Goal: Information Seeking & Learning: Find specific fact

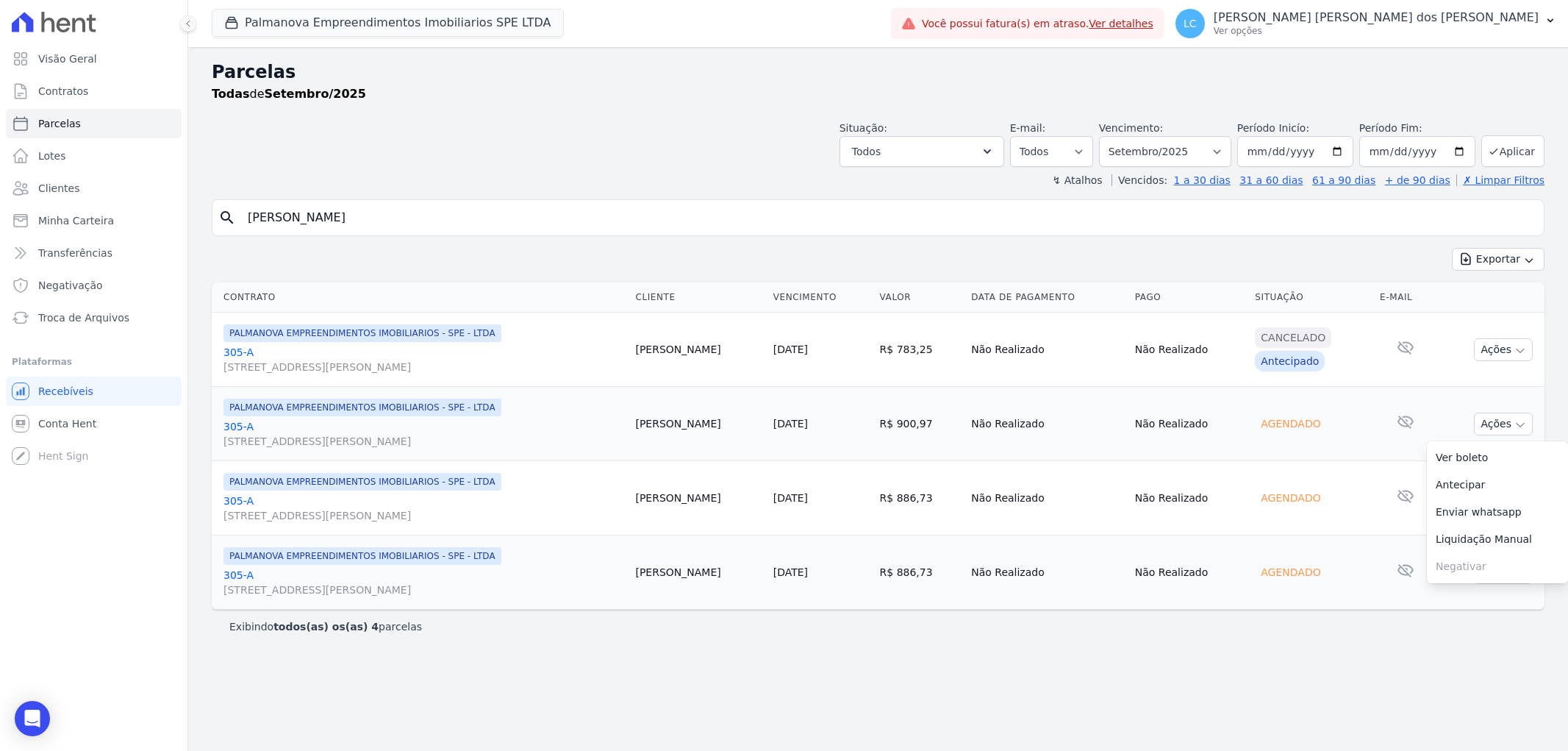
select select
click at [401, 217] on input "[PERSON_NAME]" at bounding box center [888, 218] width 1298 height 29
paste input "[PERSON_NAME]"
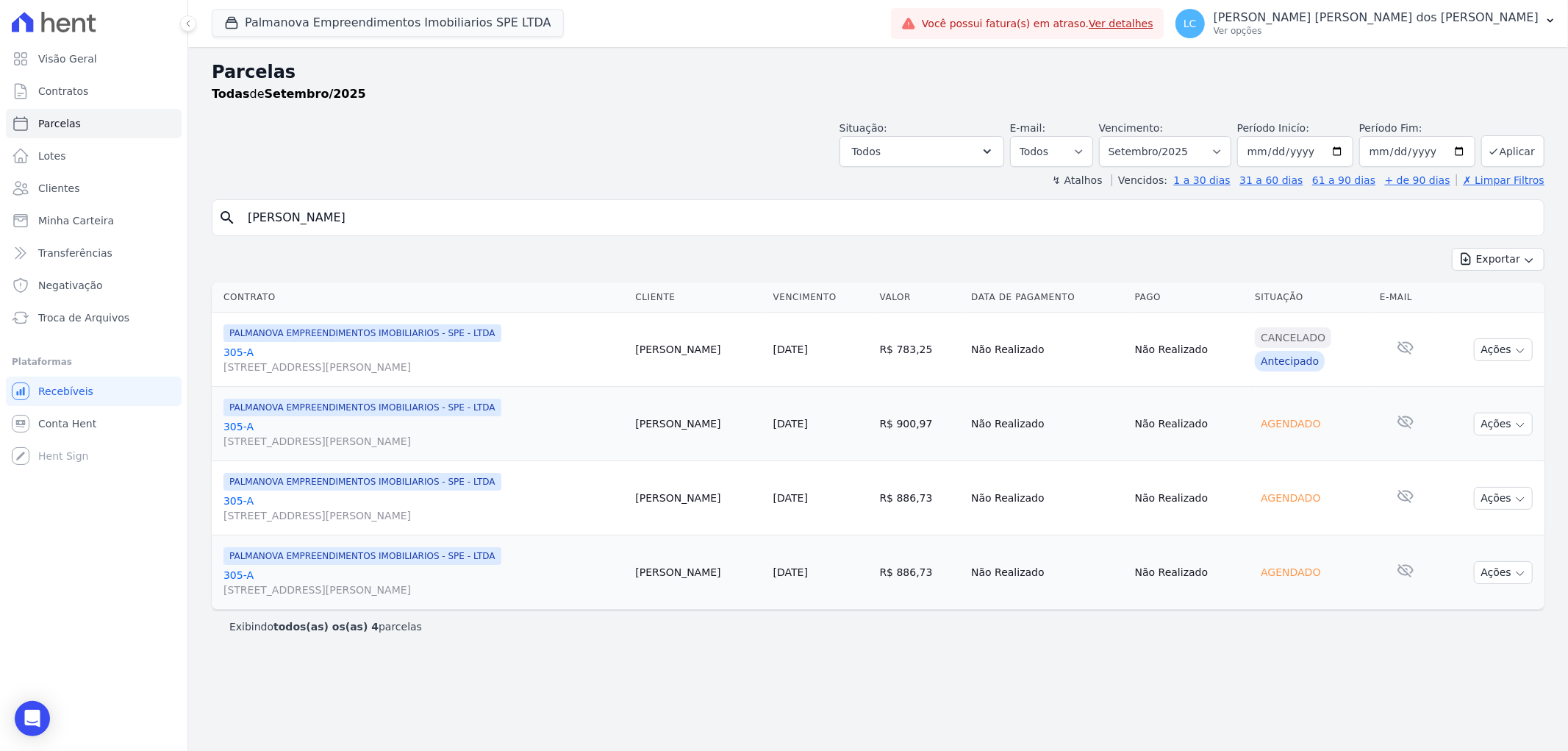
type input "[PERSON_NAME]"
select select
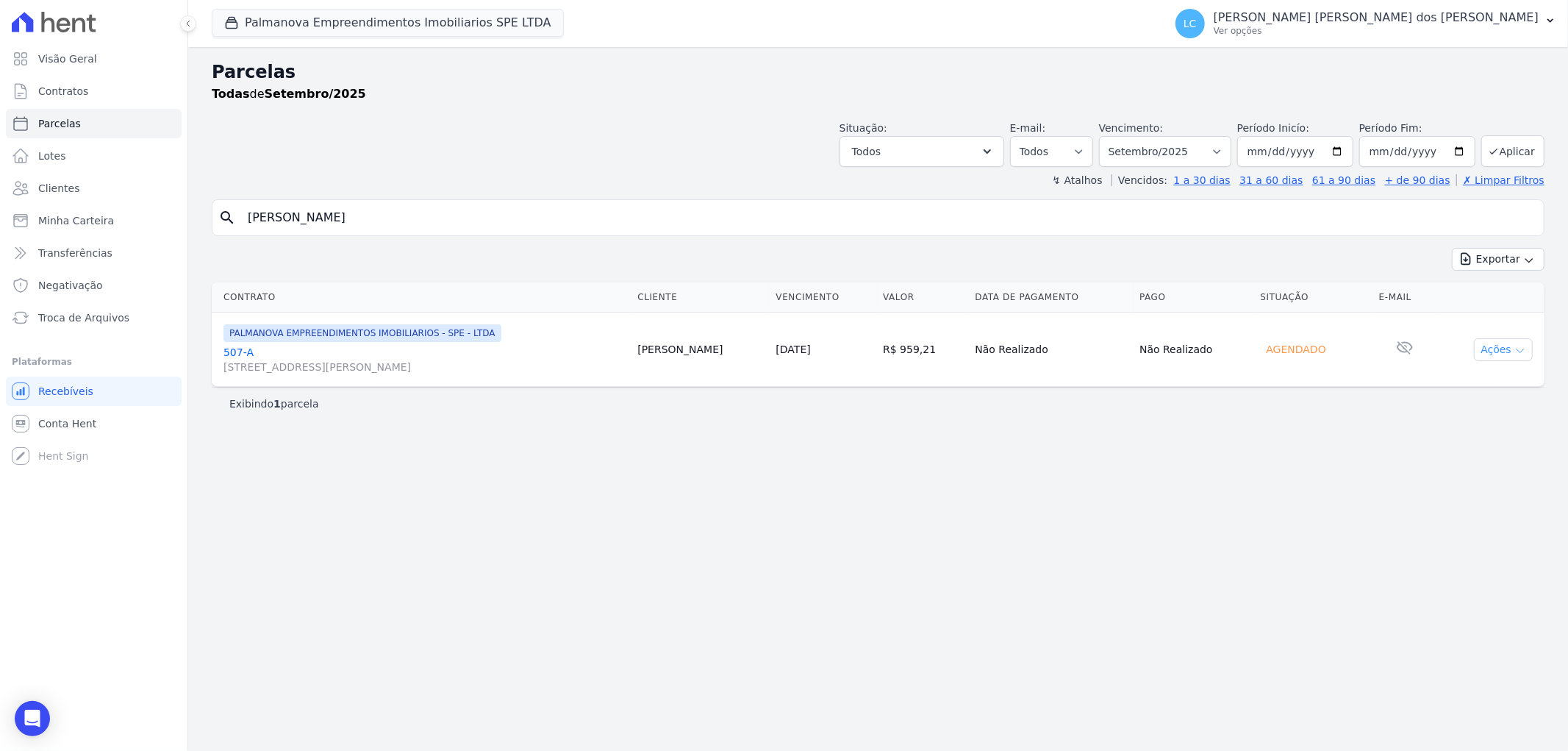
click at [1525, 345] on icon "button" at bounding box center [1520, 351] width 12 height 12
click at [1494, 377] on link "Ver boleto" at bounding box center [1497, 383] width 141 height 27
click at [398, 336] on span "PALMANOVA EMPREENDIMENTOS IMOBILIARIOS - SPE - LTDA" at bounding box center [362, 333] width 277 height 18
click at [1399, 346] on icon at bounding box center [1404, 347] width 16 height 13
click at [307, 350] on link "507-A [STREET_ADDRESS][PERSON_NAME]" at bounding box center [424, 360] width 402 height 29
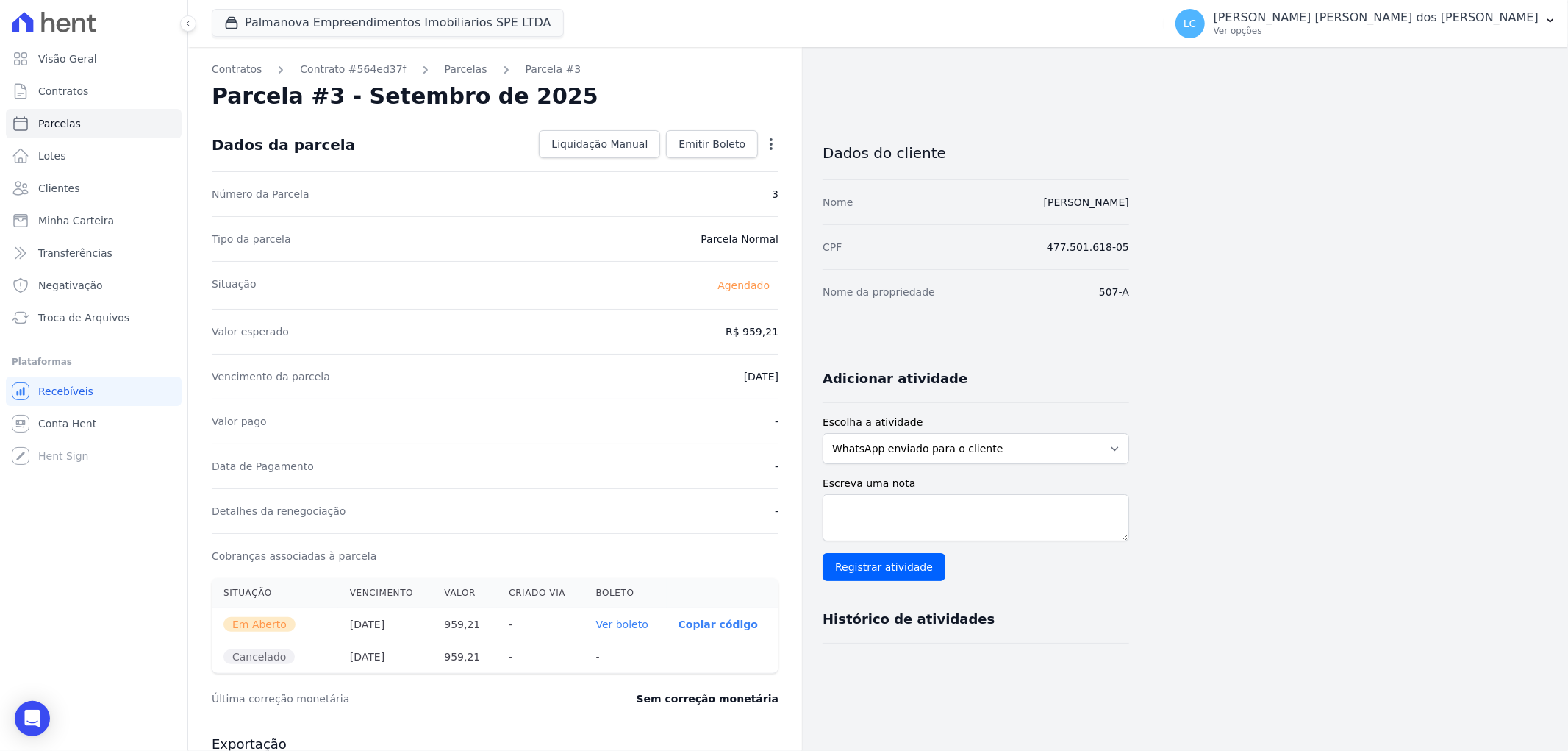
drag, startPoint x: 1008, startPoint y: 204, endPoint x: 1148, endPoint y: 195, distance: 140.3
click at [1148, 195] on div "Contratos Contrato #564ed37f [GEOGRAPHIC_DATA] Parcela #3 Parcela #3 - Setembro…" at bounding box center [866, 594] width 1356 height 1095
copy link "[PERSON_NAME]"
click at [92, 186] on link "Clientes" at bounding box center [93, 188] width 175 height 29
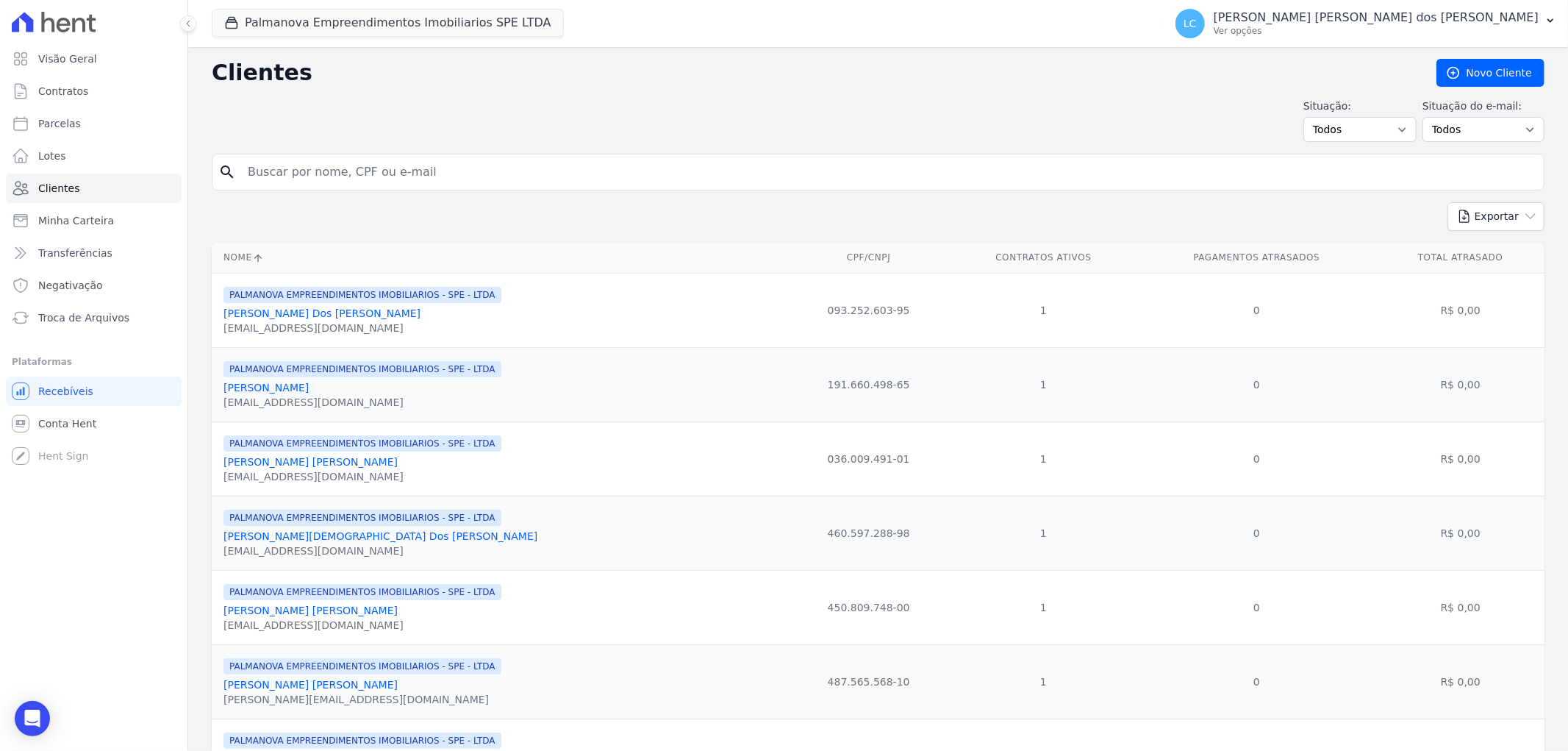
click at [404, 178] on input "search" at bounding box center [888, 172] width 1298 height 29
paste input "[PERSON_NAME]"
type input "[PERSON_NAME]"
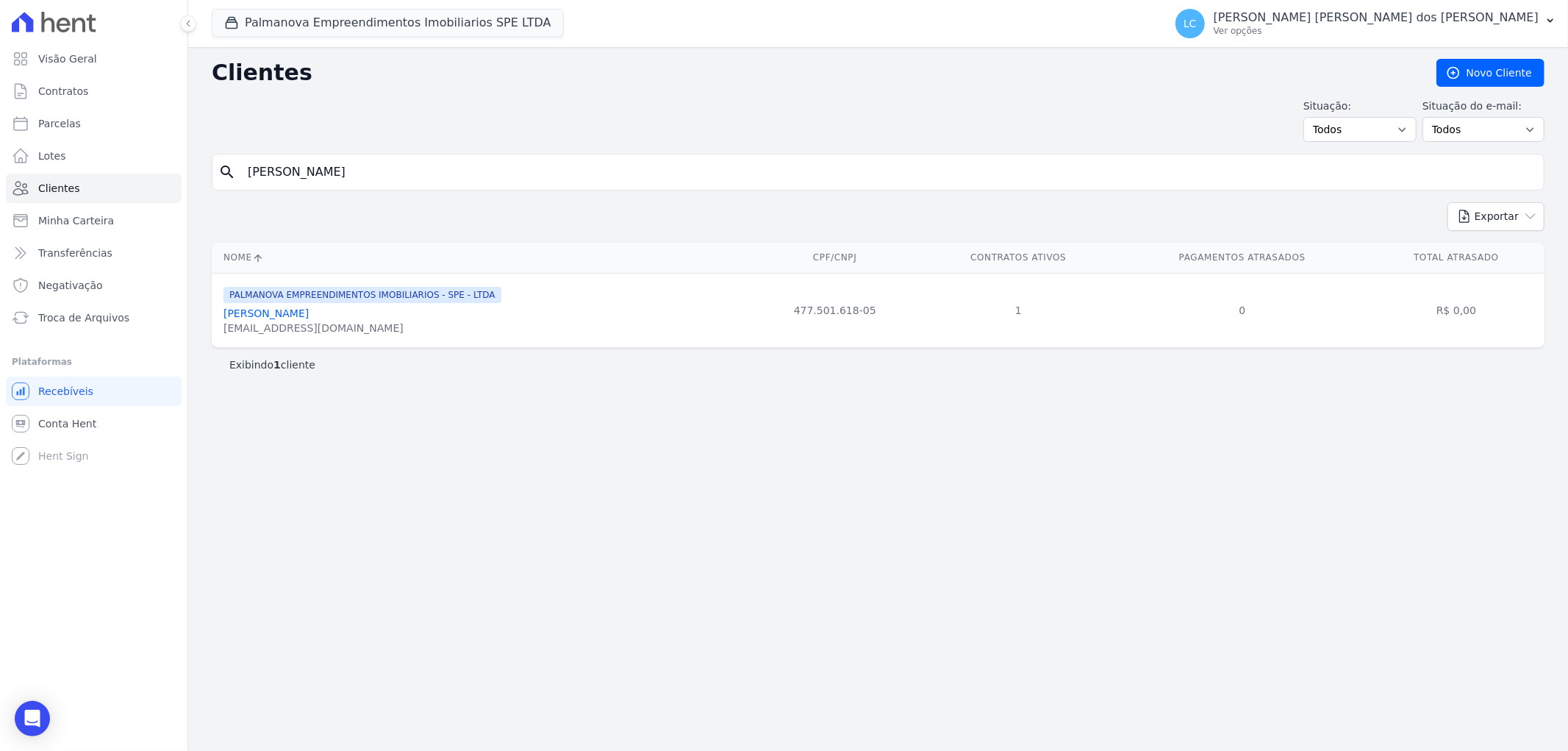
click at [379, 317] on div "[PERSON_NAME]" at bounding box center [362, 313] width 277 height 15
drag, startPoint x: 358, startPoint y: 330, endPoint x: 213, endPoint y: 331, distance: 145.0
click at [213, 331] on td "PALMANOVA EMPREENDIMENTOS IMOBILIARIOS - SPE - LTDA [PERSON_NAME] [EMAIL_ADDRES…" at bounding box center [480, 310] width 537 height 75
copy div "[EMAIL_ADDRESS][DOMAIN_NAME]"
click at [79, 123] on link "Parcelas" at bounding box center [93, 124] width 175 height 29
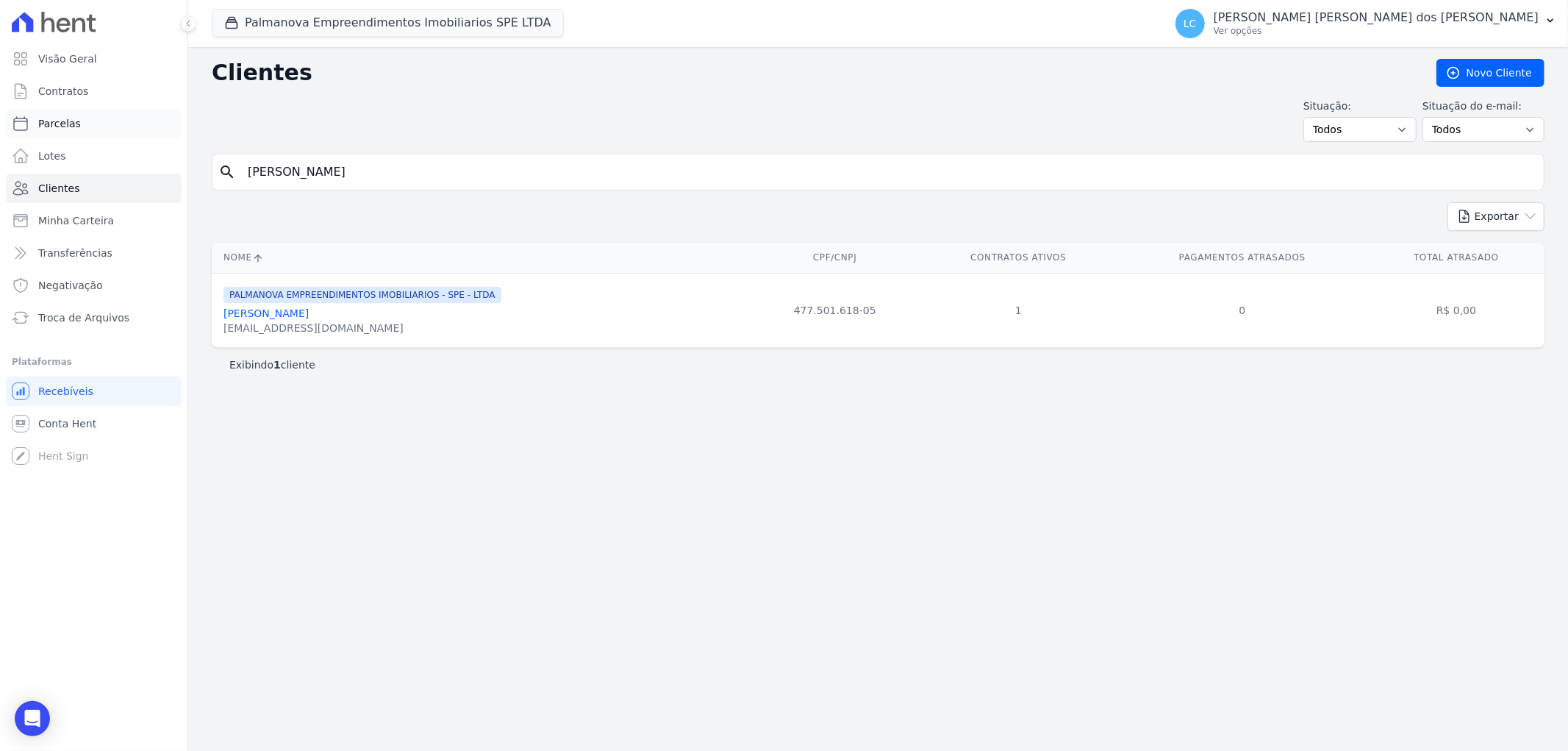
select select
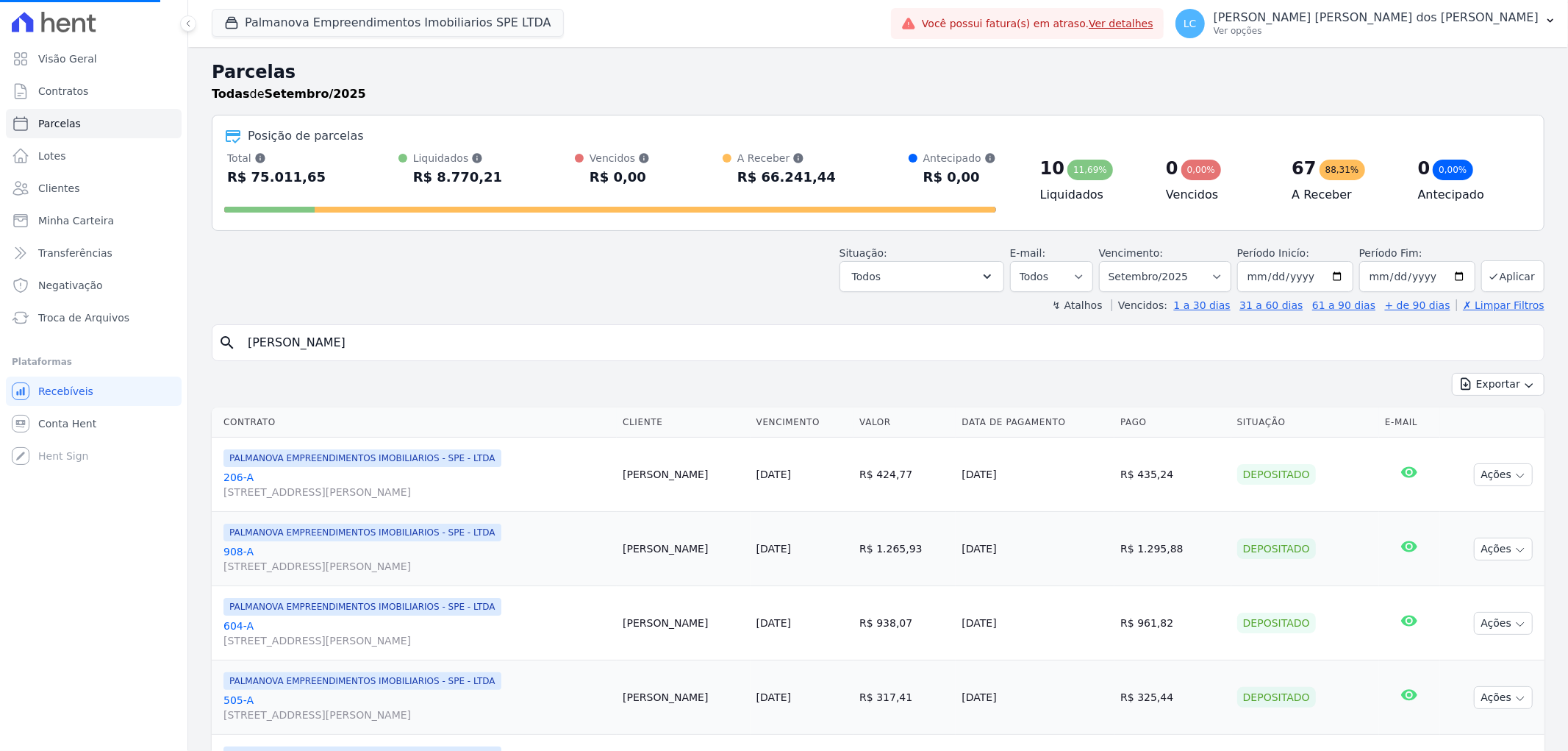
select select
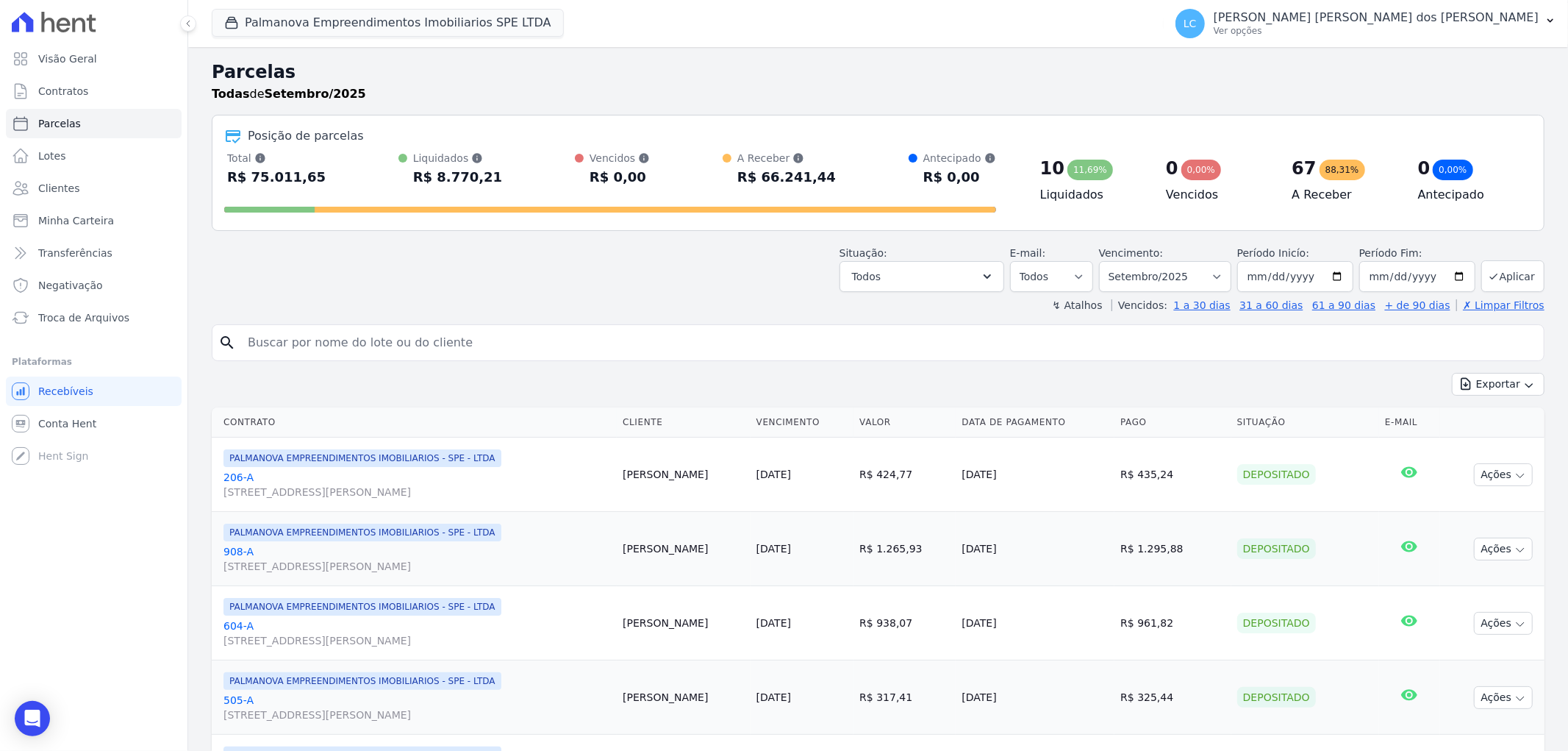
click at [564, 348] on input "search" at bounding box center [888, 342] width 1298 height 29
paste input "[EMAIL_ADDRESS][DOMAIN_NAME]"
type input "[EMAIL_ADDRESS][DOMAIN_NAME]"
select select
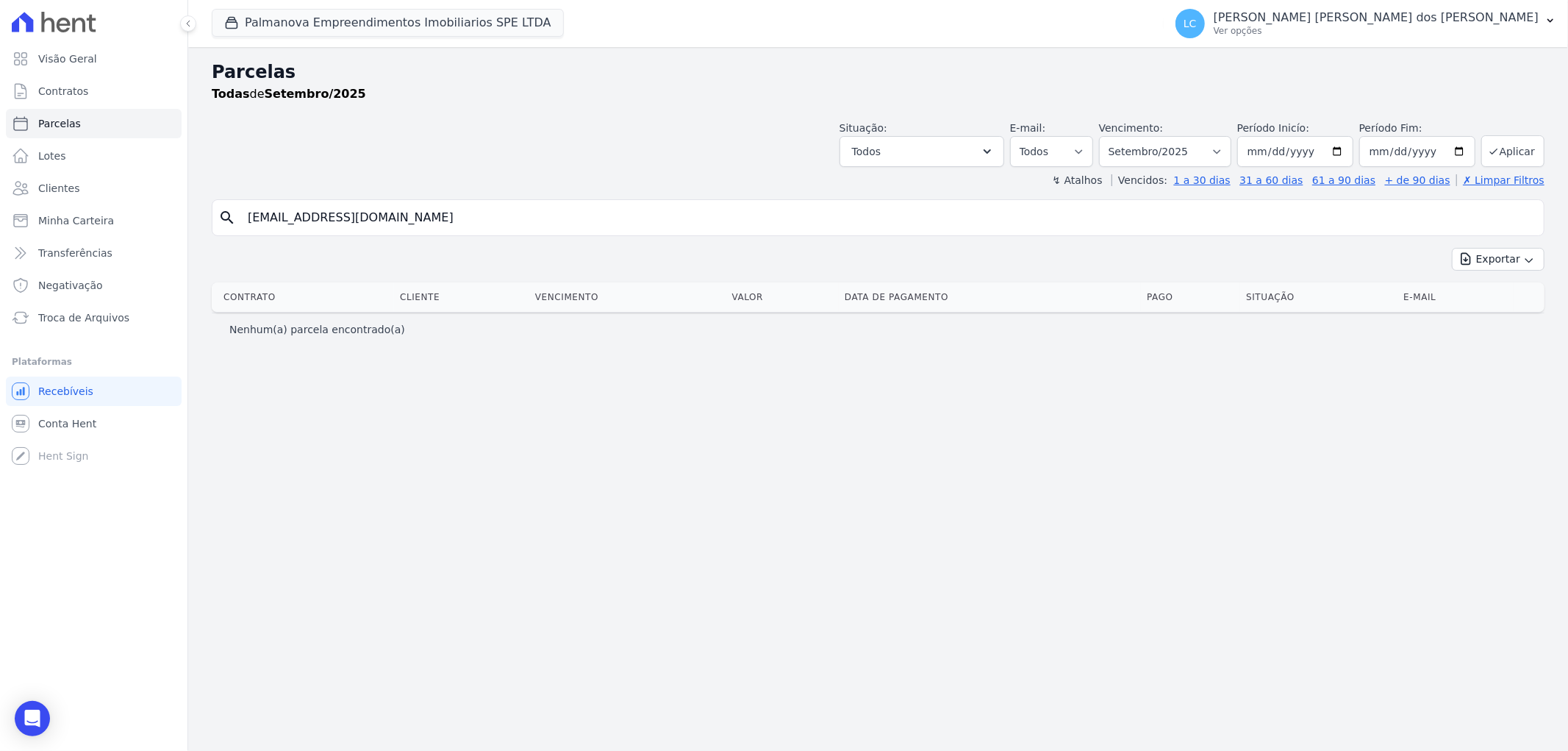
drag, startPoint x: 449, startPoint y: 214, endPoint x: -109, endPoint y: 208, distance: 558.0
click at [0, 208] on html "Visão Geral Contratos [GEOGRAPHIC_DATA] Lotes Clientes Minha Carteira Transferê…" at bounding box center [784, 376] width 1568 height 751
type input "kelvim"
select select
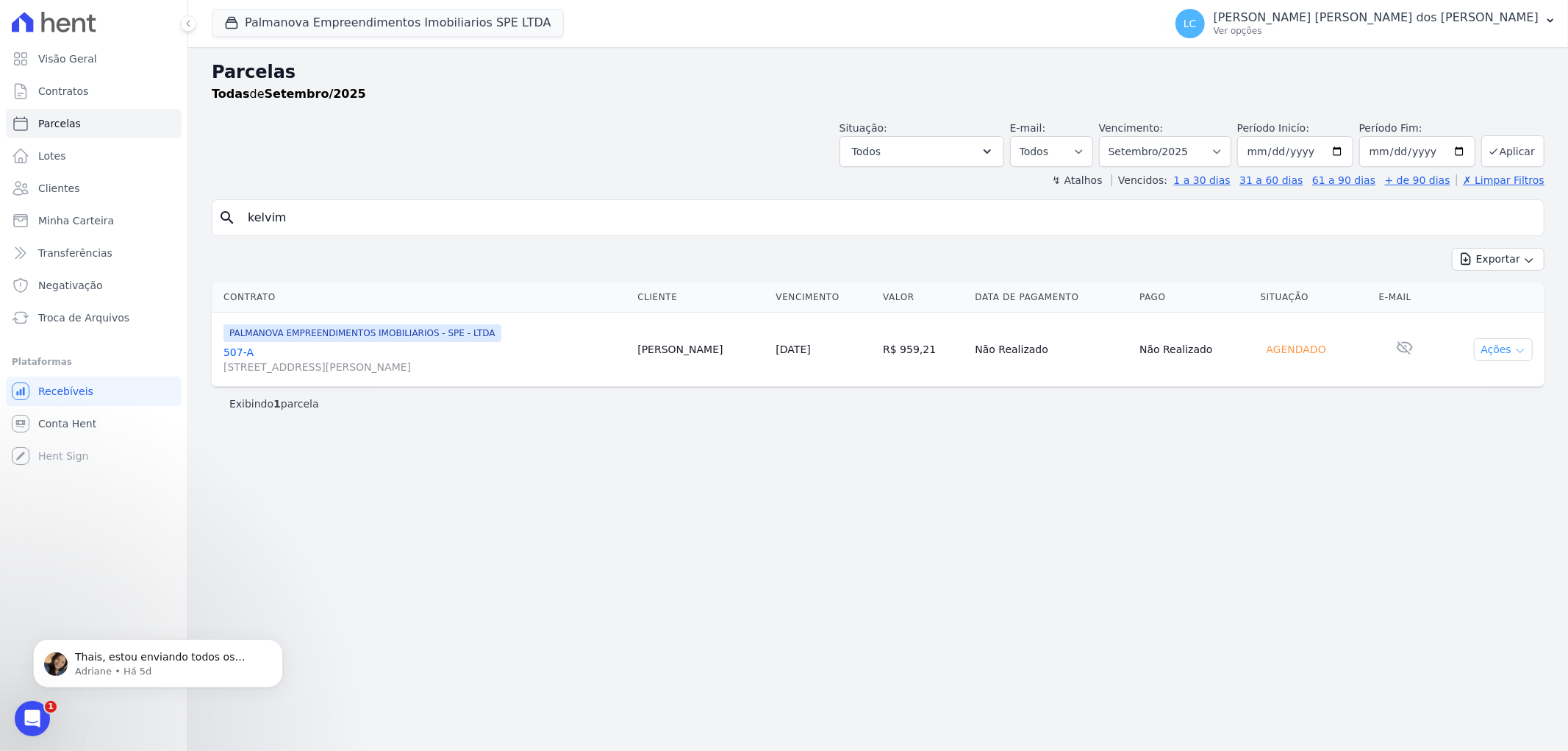
click at [1509, 347] on button "Ações" at bounding box center [1503, 349] width 59 height 23
click at [398, 348] on link "507-A [STREET_ADDRESS][PERSON_NAME]" at bounding box center [424, 360] width 402 height 29
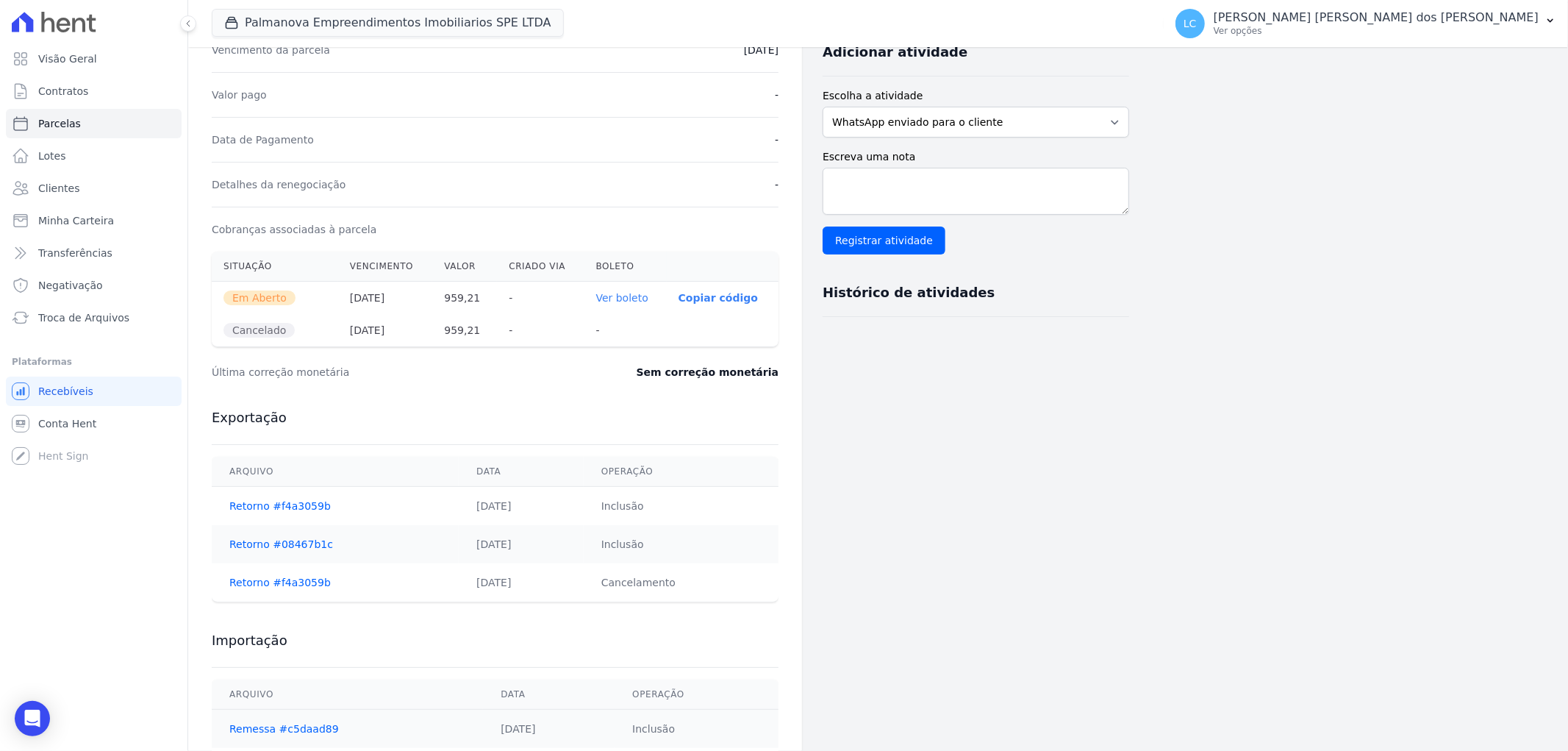
scroll to position [404, 0]
